Goal: Task Accomplishment & Management: Manage account settings

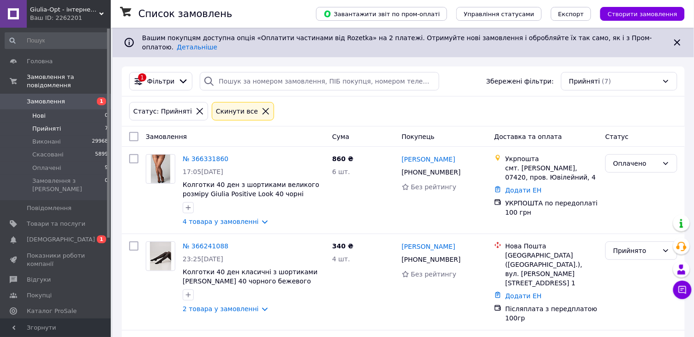
click at [36, 113] on span "Нові" at bounding box center [38, 116] width 13 height 8
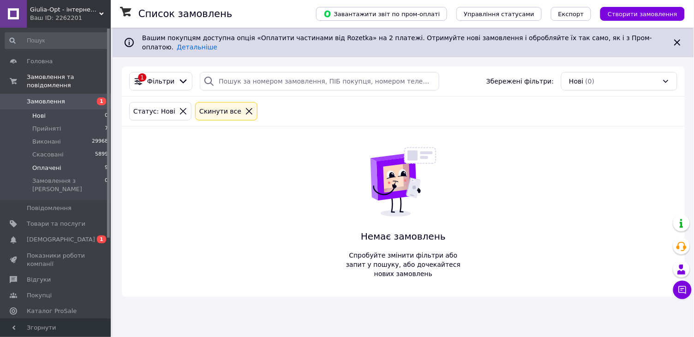
click at [42, 168] on span "Оплачені" at bounding box center [46, 168] width 29 height 8
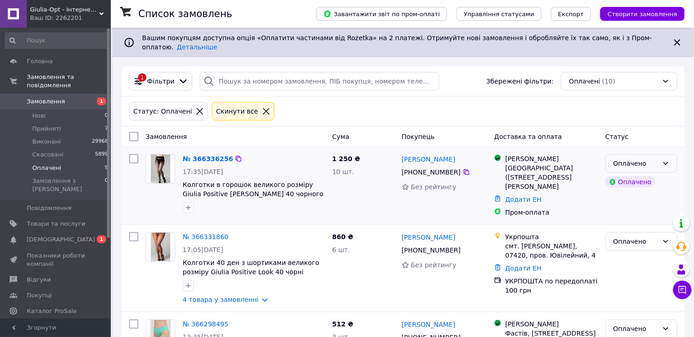
click at [642, 164] on div "Оплачено" at bounding box center [635, 163] width 45 height 10
click at [631, 192] on li "Виконано" at bounding box center [641, 200] width 71 height 17
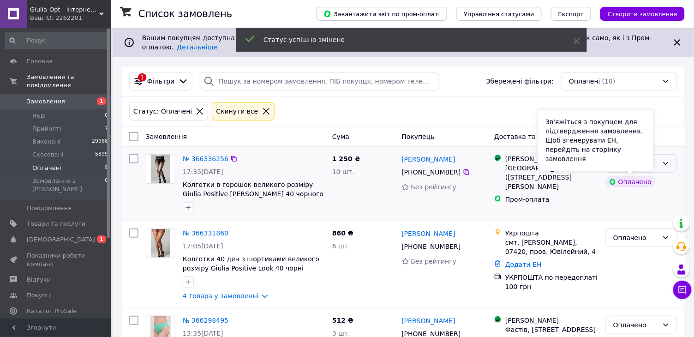
click at [657, 162] on div "Виконано" at bounding box center [635, 163] width 45 height 10
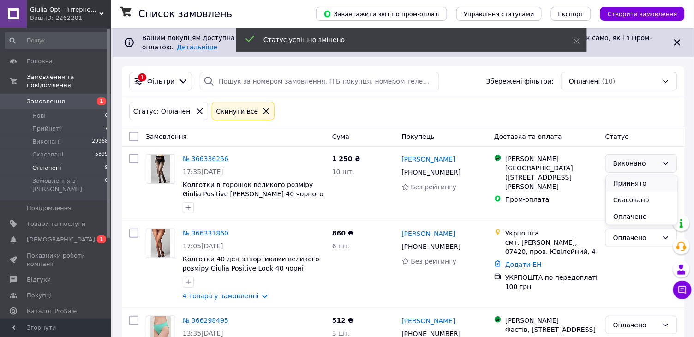
click at [637, 181] on li "Прийнято" at bounding box center [641, 183] width 71 height 17
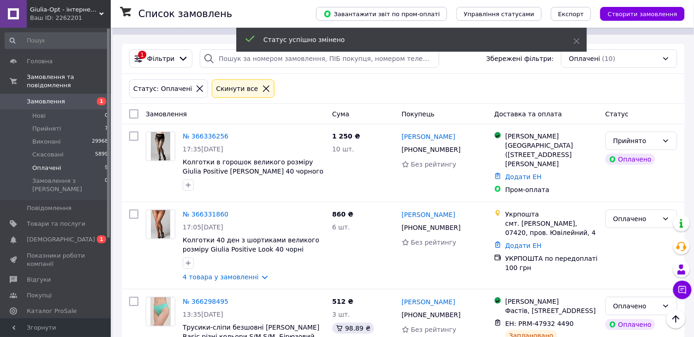
scroll to position [22, 0]
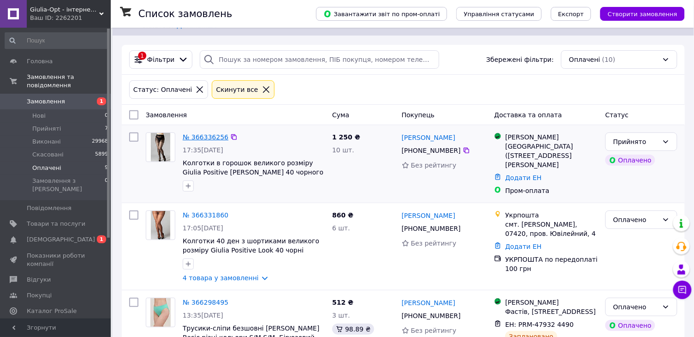
click at [212, 136] on link "№ 366336256" at bounding box center [206, 136] width 46 height 7
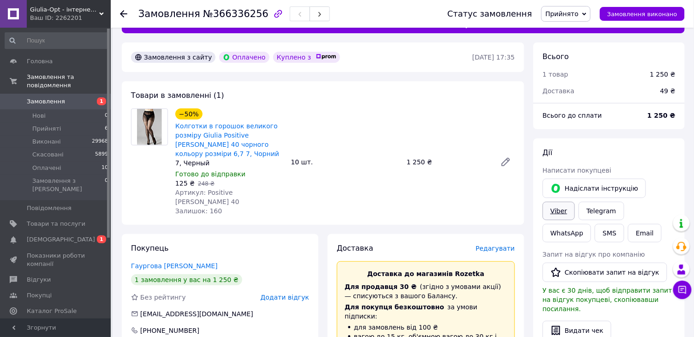
click at [564, 212] on link "Viber" at bounding box center [559, 211] width 32 height 18
click at [391, 120] on div "−50% Колготки в горошок великого розміру Giulia Positive [PERSON_NAME] 40 чорно…" at bounding box center [345, 162] width 347 height 111
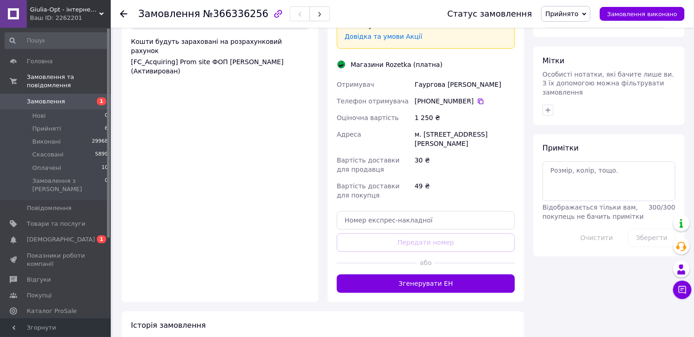
scroll to position [411, 0]
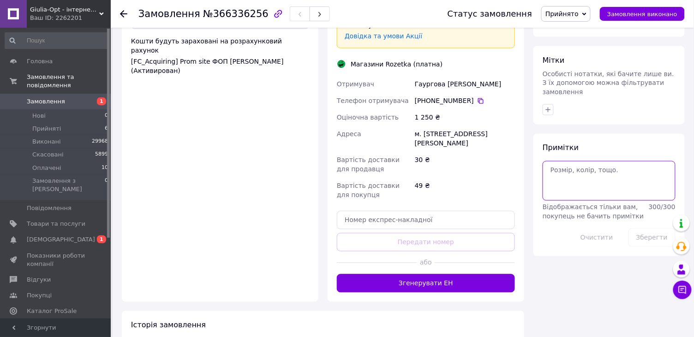
click at [599, 174] on textarea at bounding box center [609, 181] width 133 height 40
type textarea "Вн+"
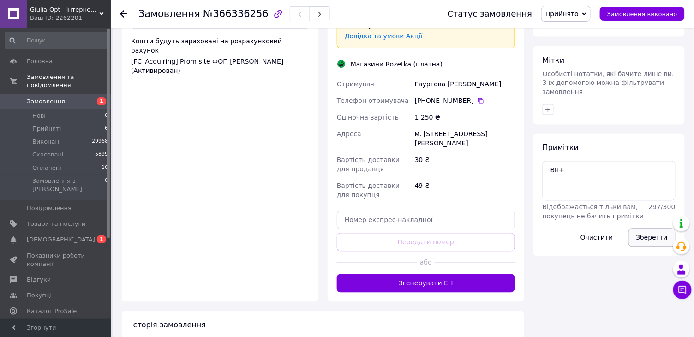
click at [651, 239] on button "Зберегти" at bounding box center [652, 237] width 47 height 18
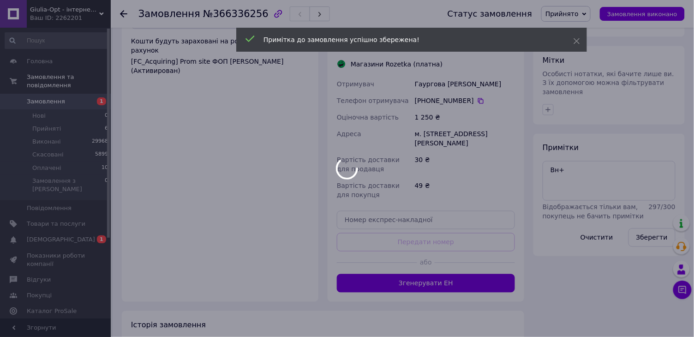
click at [122, 14] on div at bounding box center [347, 168] width 694 height 337
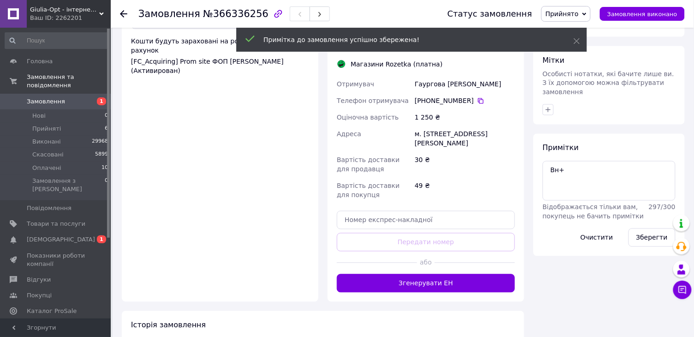
click at [122, 14] on icon at bounding box center [123, 13] width 7 height 7
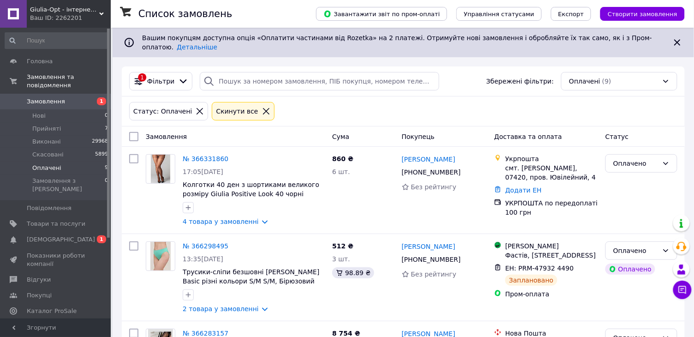
click at [44, 167] on span "Оплачені" at bounding box center [46, 168] width 29 height 8
click at [371, 115] on div "Статус: Оплачені Cкинути все" at bounding box center [403, 111] width 552 height 22
click at [38, 114] on span "Нові" at bounding box center [38, 116] width 13 height 8
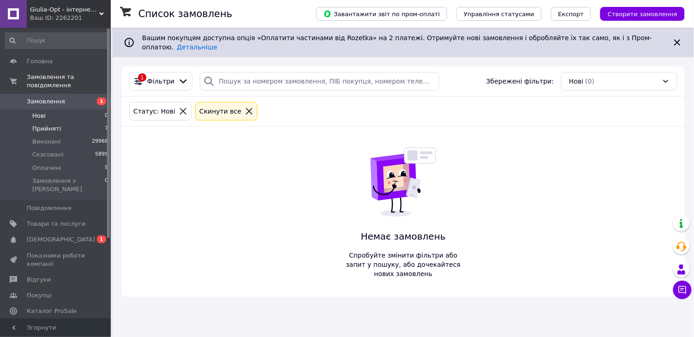
click at [38, 125] on span "Прийняті" at bounding box center [46, 129] width 29 height 8
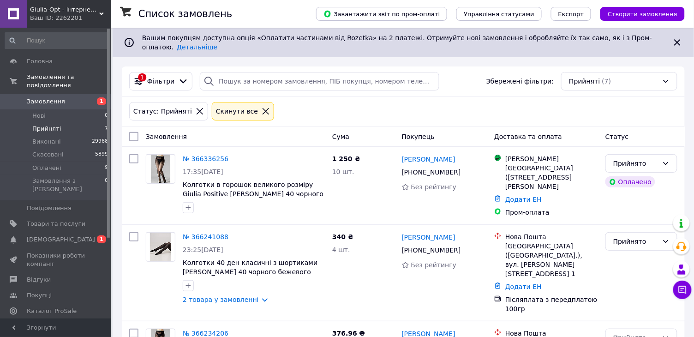
click at [306, 109] on div "Статус: Прийняті Cкинути все" at bounding box center [403, 111] width 552 height 22
click at [69, 114] on li "Нові 0" at bounding box center [57, 115] width 114 height 13
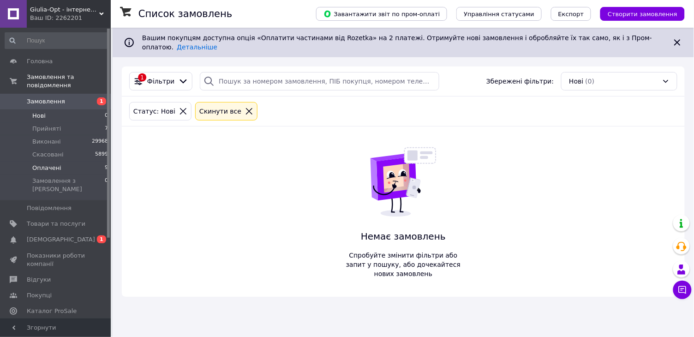
click at [59, 168] on span "Оплачені" at bounding box center [46, 168] width 29 height 8
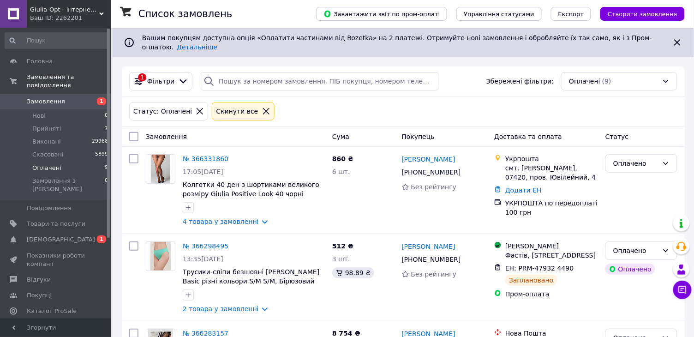
click at [309, 103] on div "Статус: Оплачені Cкинути все" at bounding box center [403, 111] width 552 height 22
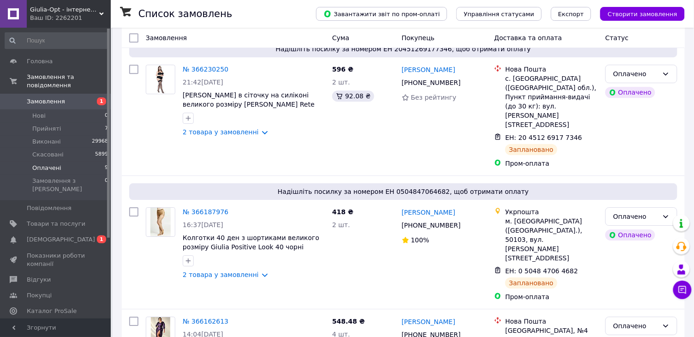
scroll to position [736, 0]
click at [62, 117] on li "Нові 0" at bounding box center [57, 115] width 114 height 13
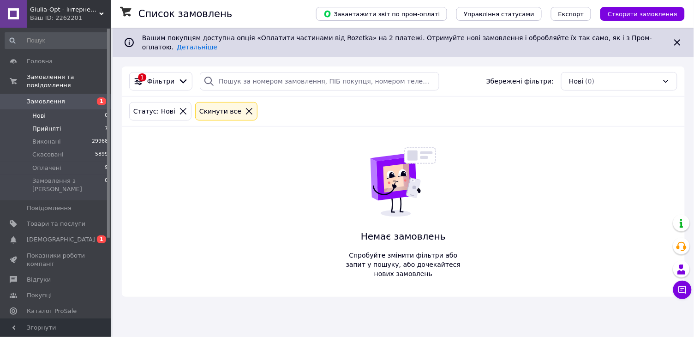
click at [62, 124] on li "Прийняті 7" at bounding box center [57, 128] width 114 height 13
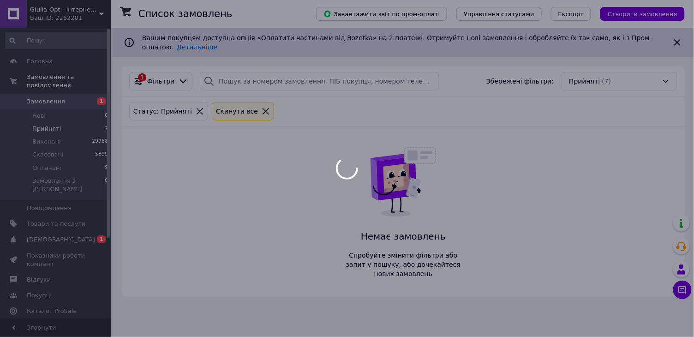
click at [62, 124] on body "Giulia-Opt - інтернет-магазин жіночих колготок Ваш ID: 2262201 Сайт Giulia-Opt …" at bounding box center [347, 168] width 694 height 337
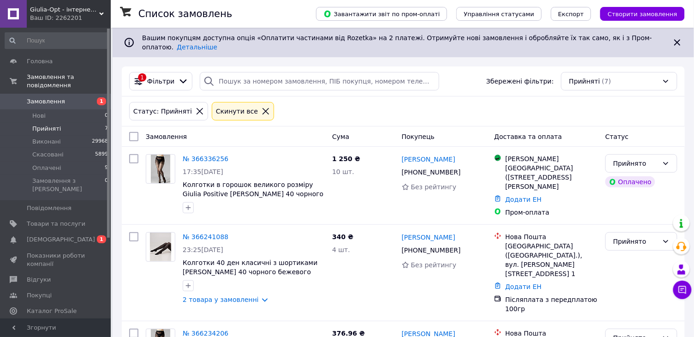
click at [326, 110] on div "Статус: Прийняті Cкинути все" at bounding box center [403, 111] width 552 height 22
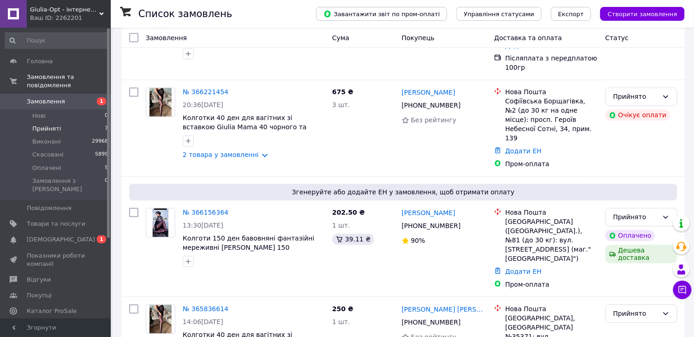
scroll to position [432, 0]
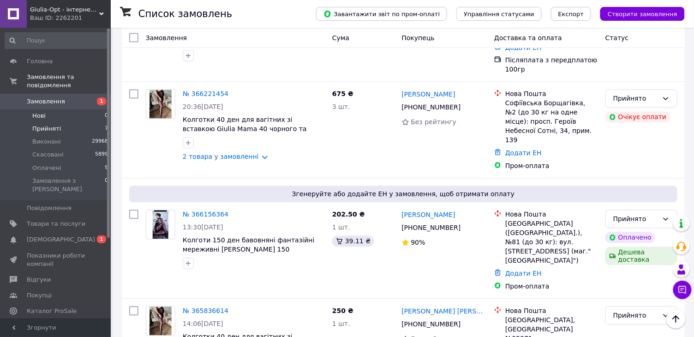
click at [42, 114] on span "Нові" at bounding box center [38, 116] width 13 height 8
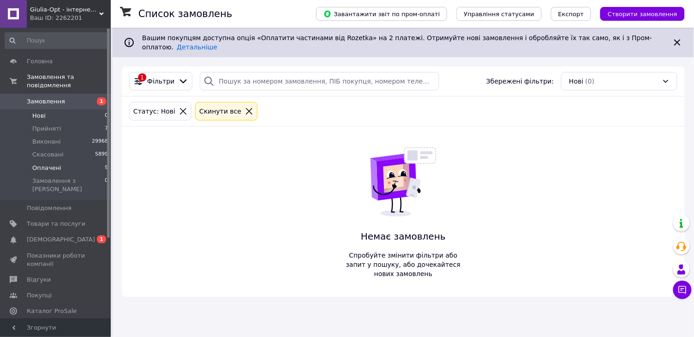
click at [45, 167] on span "Оплачені" at bounding box center [46, 168] width 29 height 8
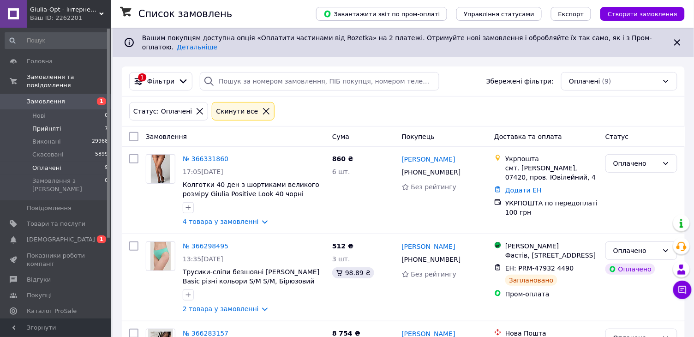
click at [44, 129] on span "Прийняті" at bounding box center [46, 129] width 29 height 8
